Goal: Navigation & Orientation: Go to known website

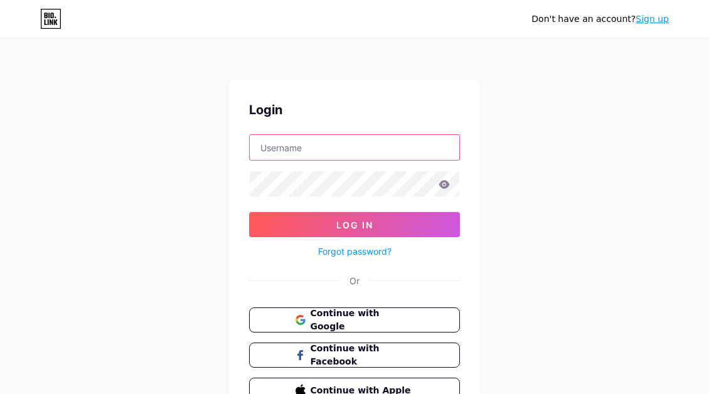
type input "standwithpaul"
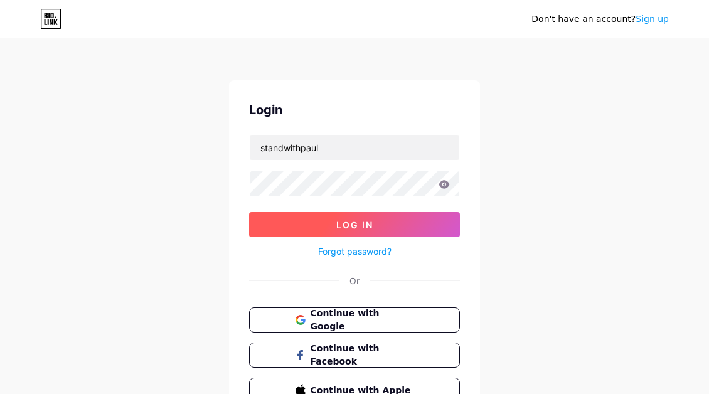
click at [327, 229] on button "Log In" at bounding box center [354, 224] width 211 height 25
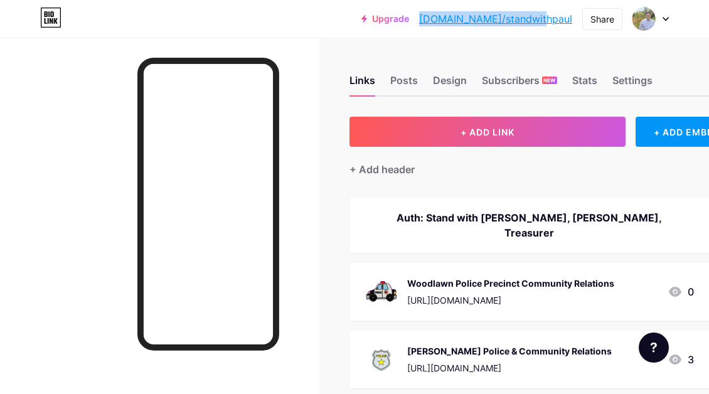
drag, startPoint x: 577, startPoint y: 19, endPoint x: 470, endPoint y: 23, distance: 106.7
click at [470, 23] on div "Upgrade [DOMAIN_NAME]/standw... [DOMAIN_NAME]/standwithpaul Share Switch accoun…" at bounding box center [514, 19] width 307 height 23
copy link "[DOMAIN_NAME]/standwithpaul"
